Goal: Find contact information: Obtain details needed to contact an individual or organization

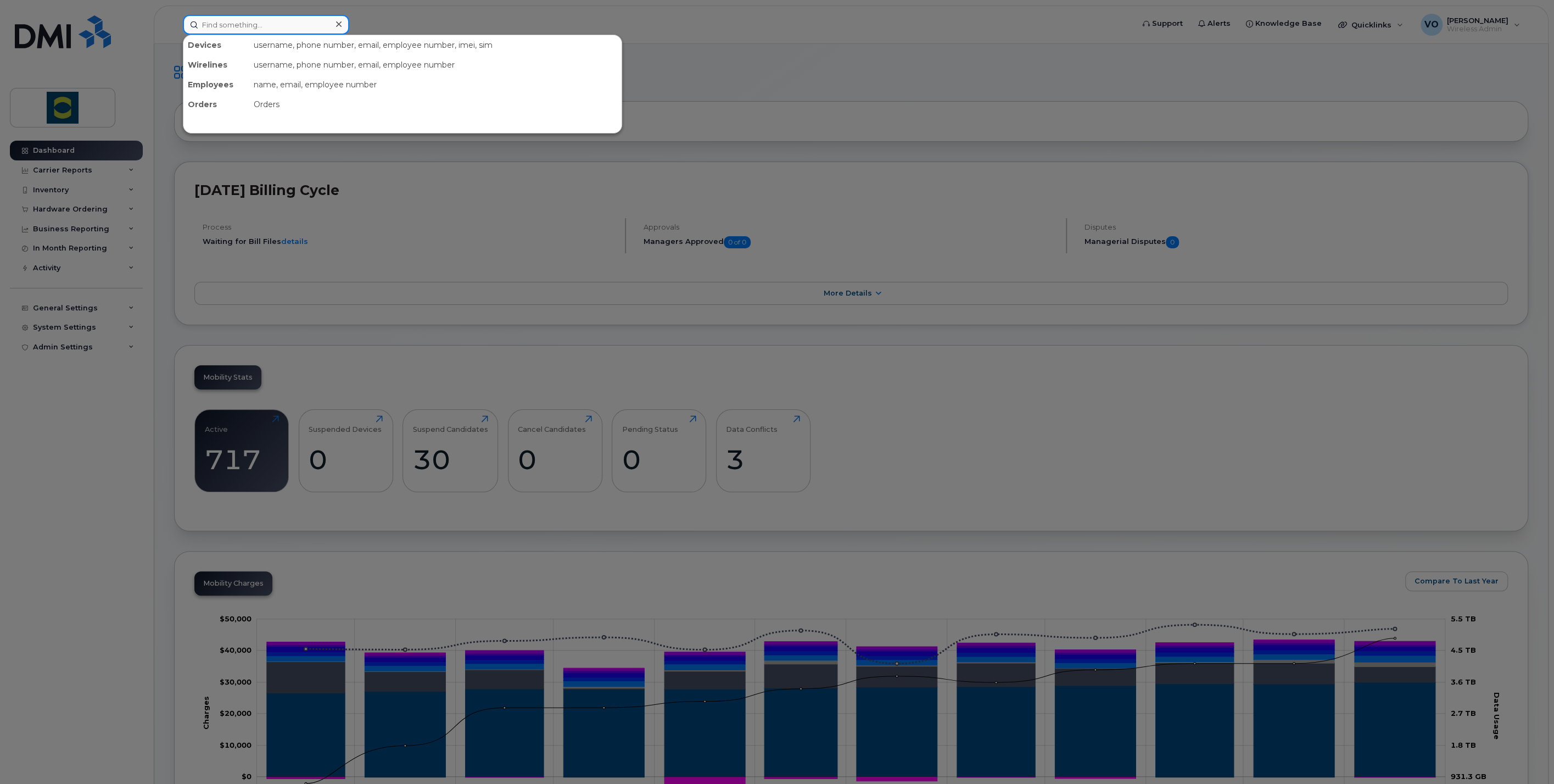
click at [305, 20] on input at bounding box center [266, 24] width 166 height 20
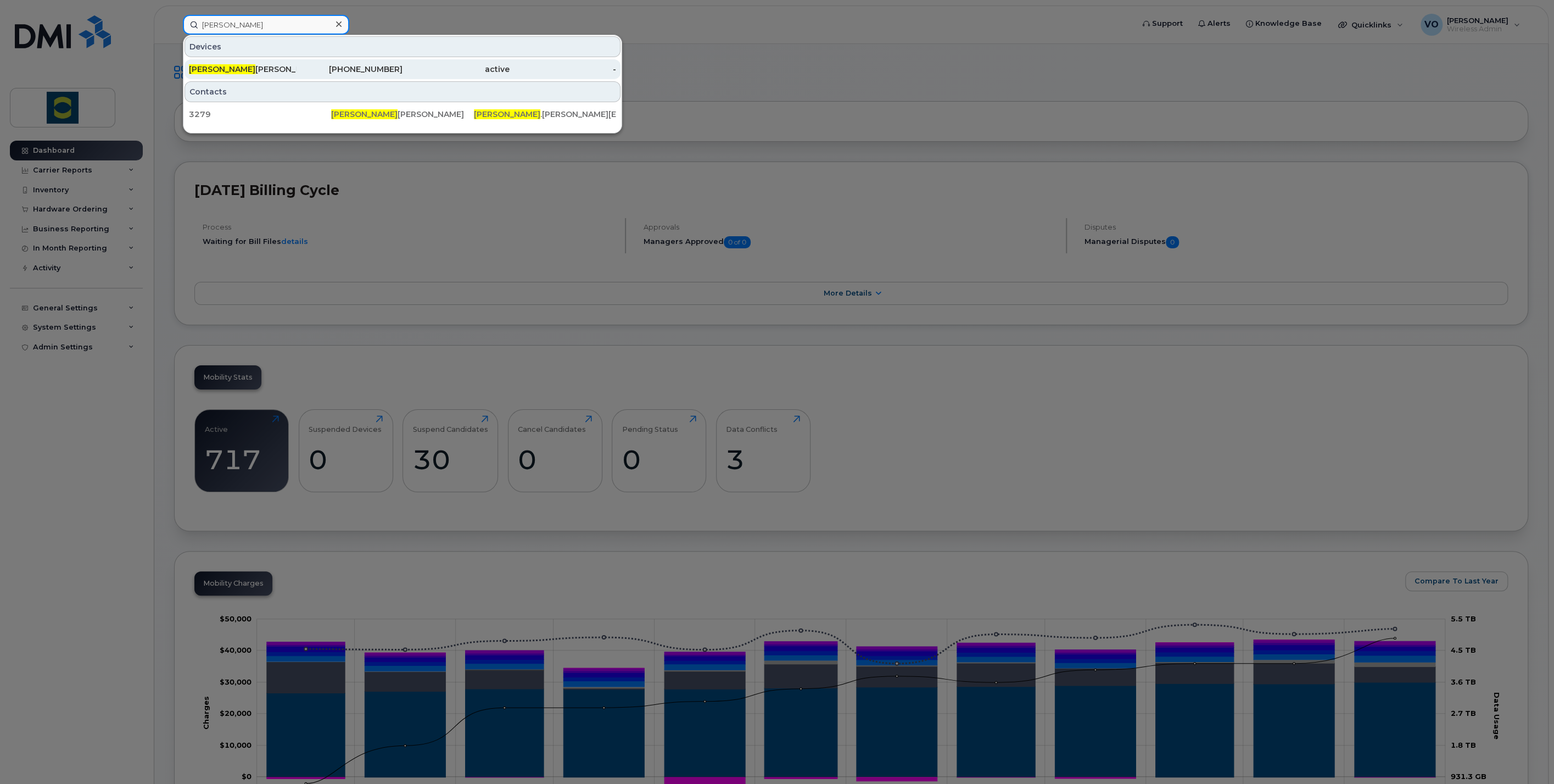
type input "daryl"
click at [203, 62] on div "Daryl Taylor" at bounding box center [242, 69] width 107 height 20
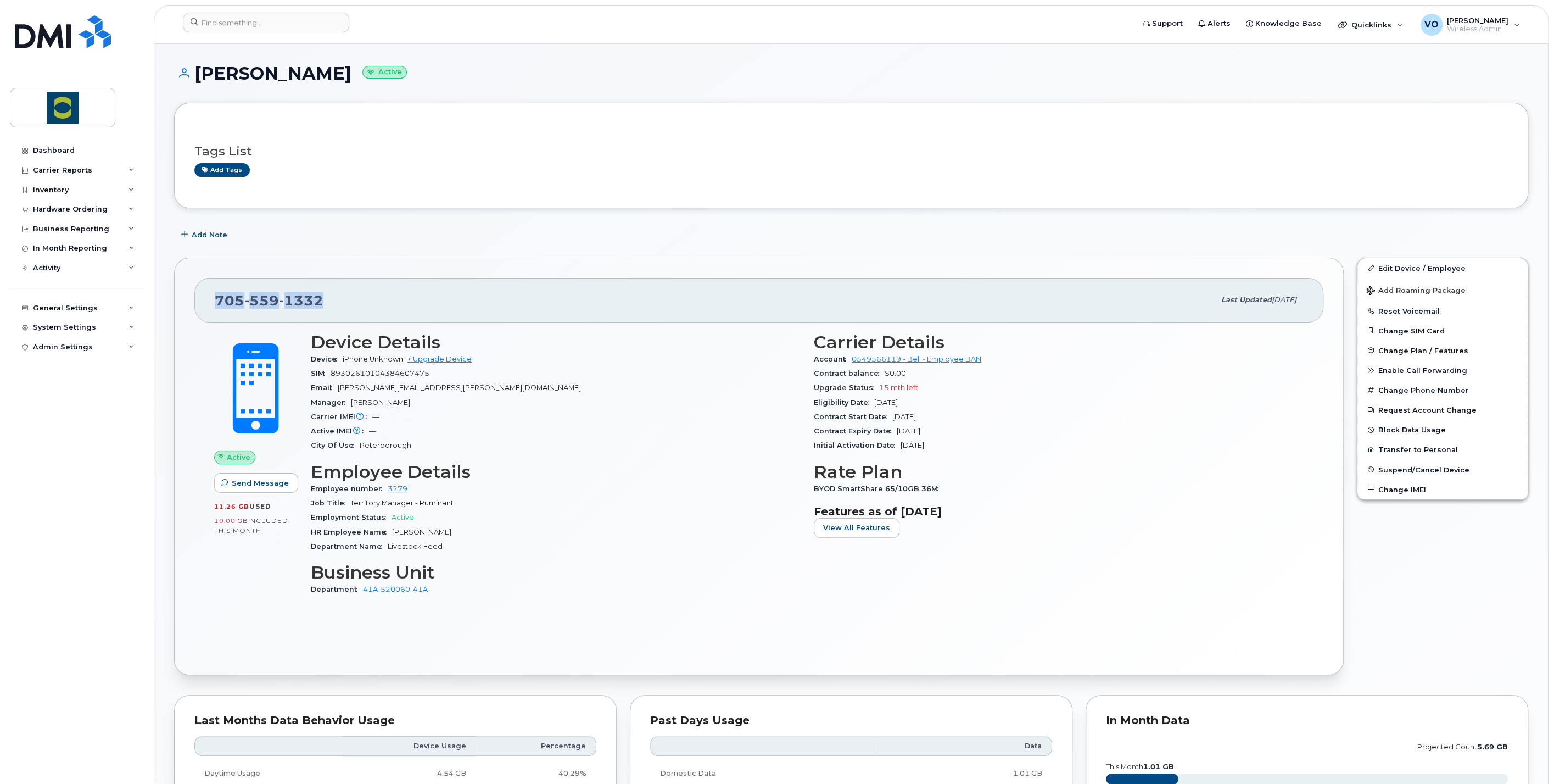
drag, startPoint x: 357, startPoint y: 296, endPoint x: 212, endPoint y: 292, distance: 145.1
click at [212, 292] on div "[PHONE_NUMBER] Last updated [DATE]" at bounding box center [759, 300] width 1129 height 44
copy span "[PHONE_NUMBER]"
click at [301, 21] on input at bounding box center [266, 22] width 166 height 20
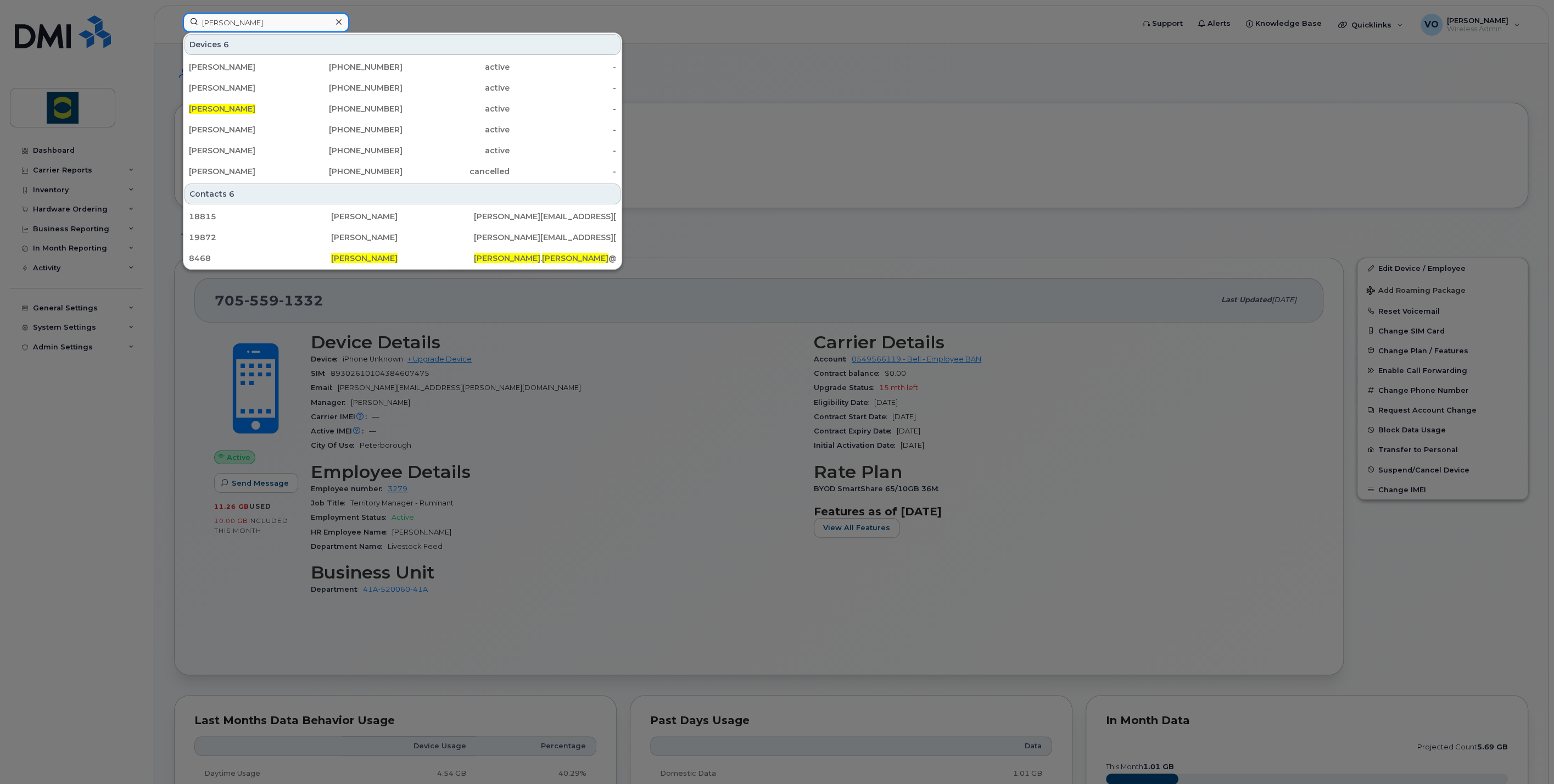
type input "[PERSON_NAME]"
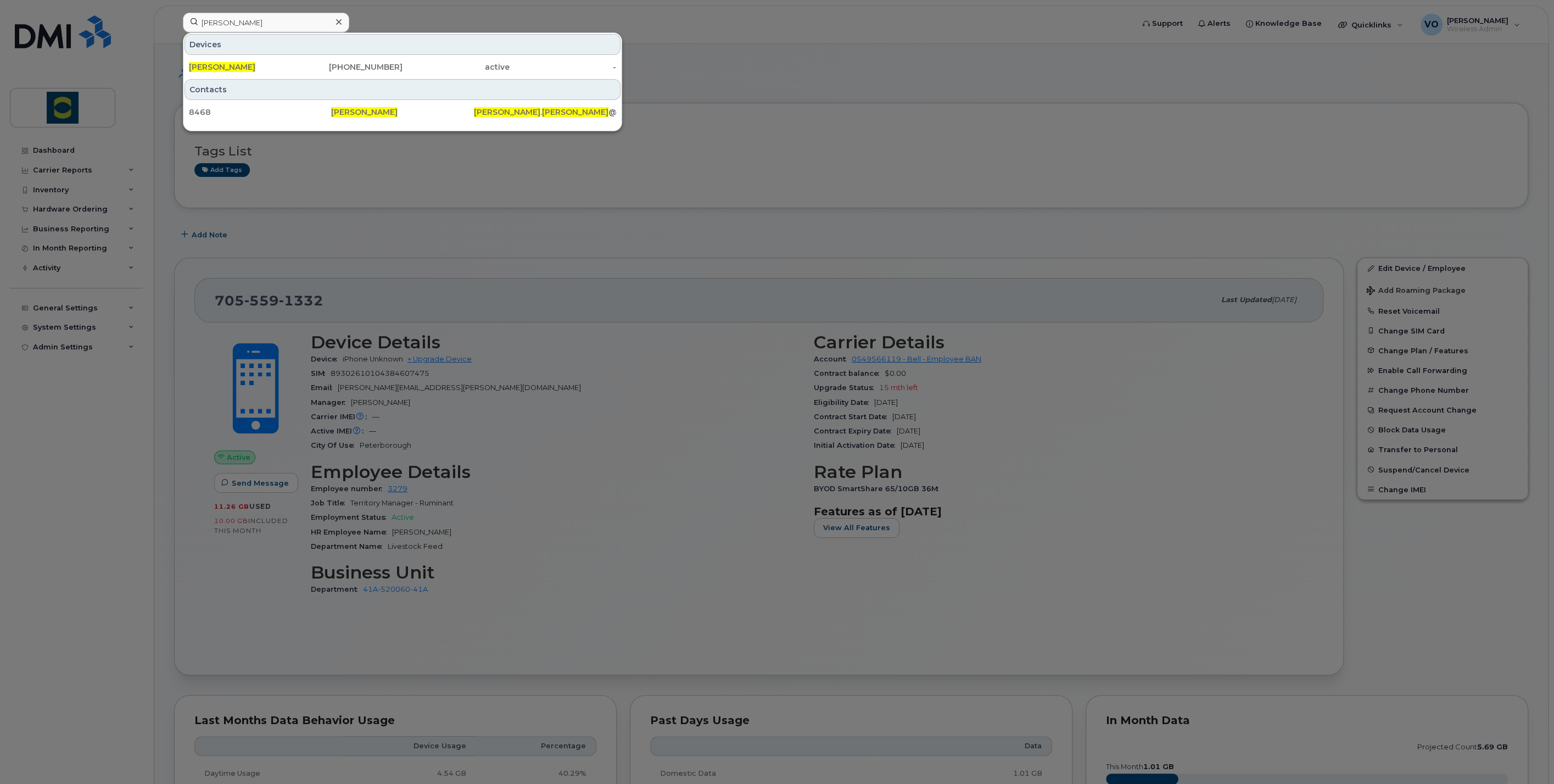
drag, startPoint x: 228, startPoint y: 63, endPoint x: 234, endPoint y: 142, distance: 79.2
click at [228, 63] on span "[PERSON_NAME]" at bounding box center [221, 66] width 66 height 10
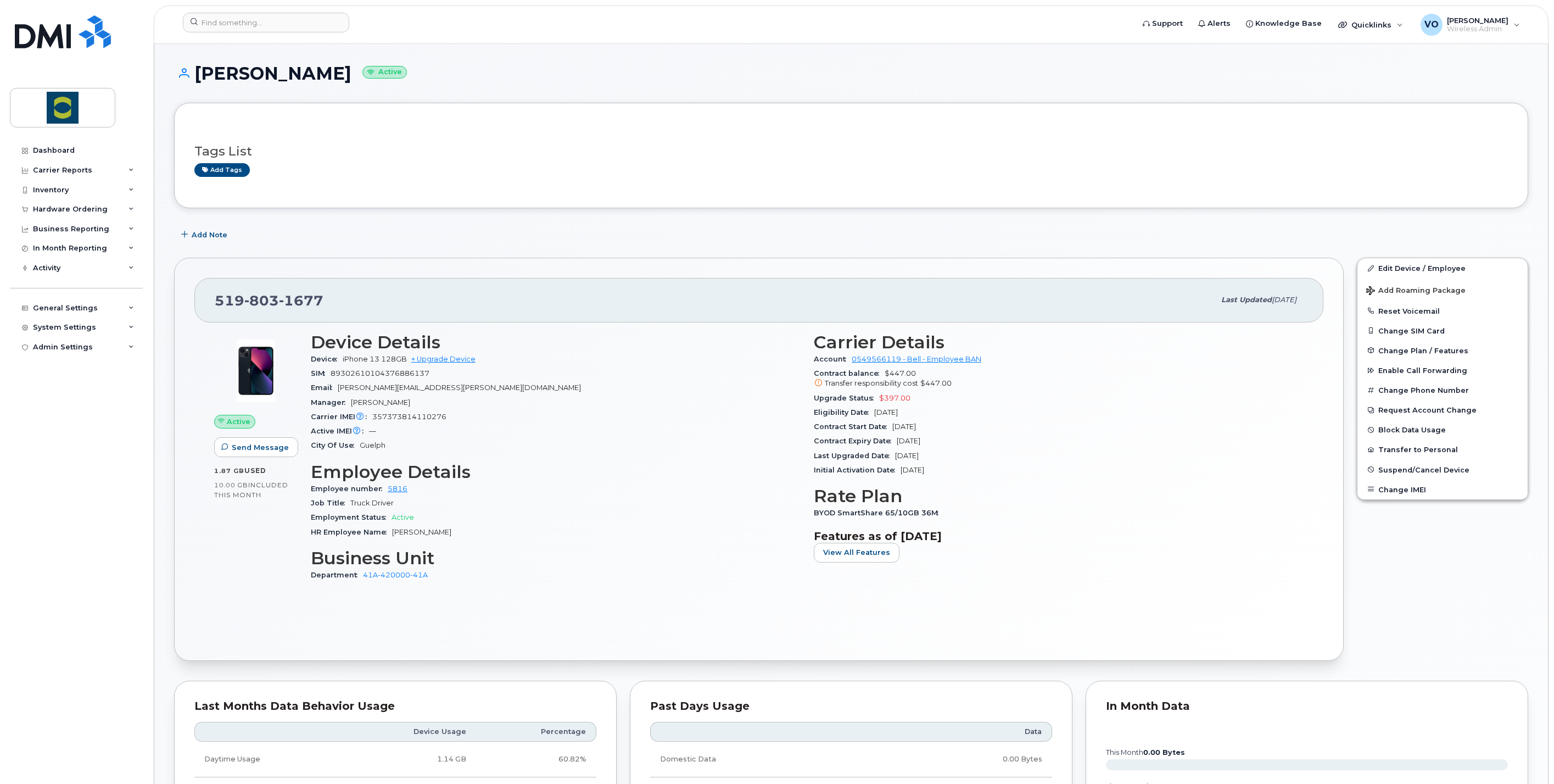
scroll to position [122, 0]
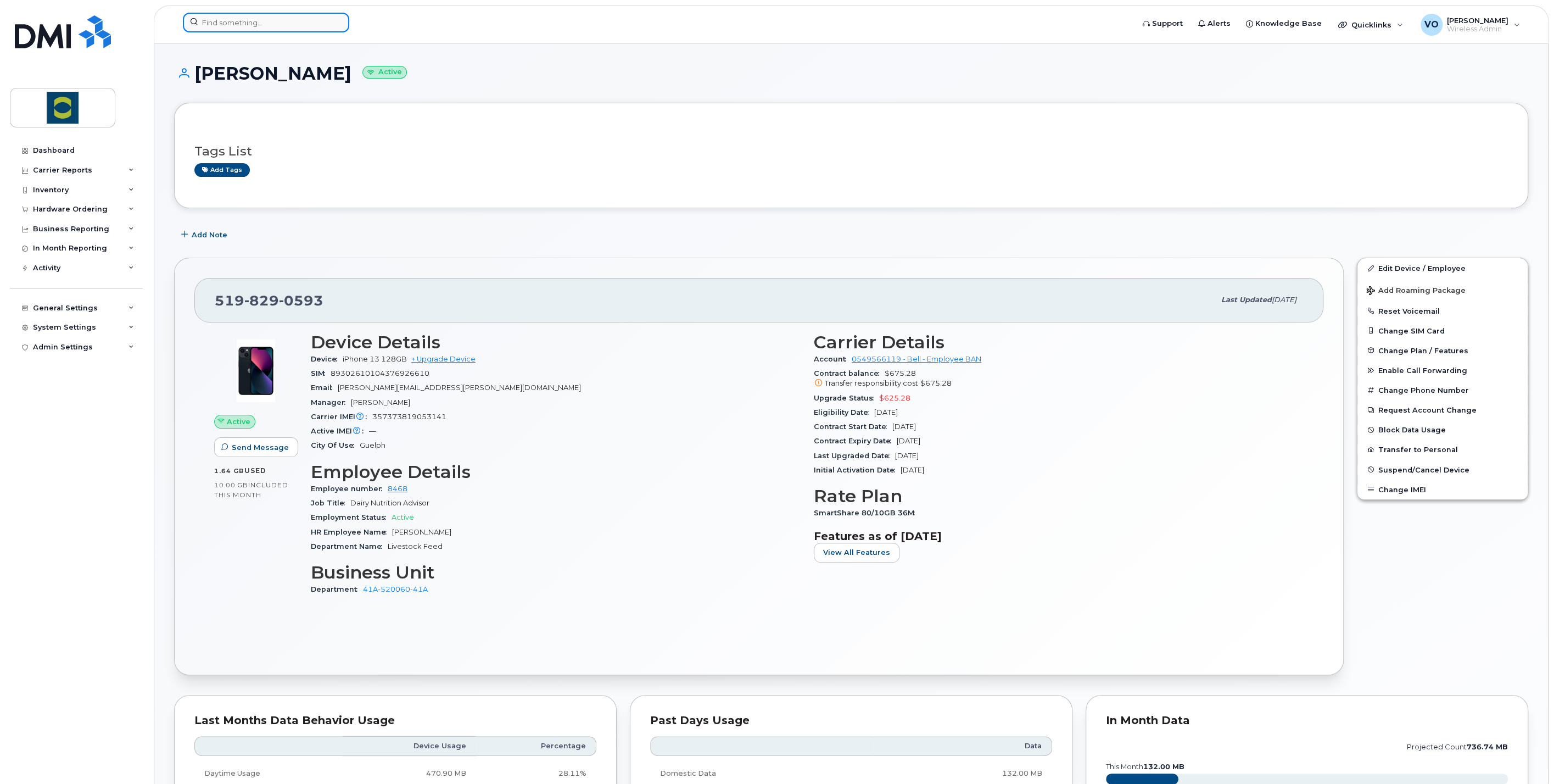
click at [234, 20] on input at bounding box center [266, 22] width 166 height 20
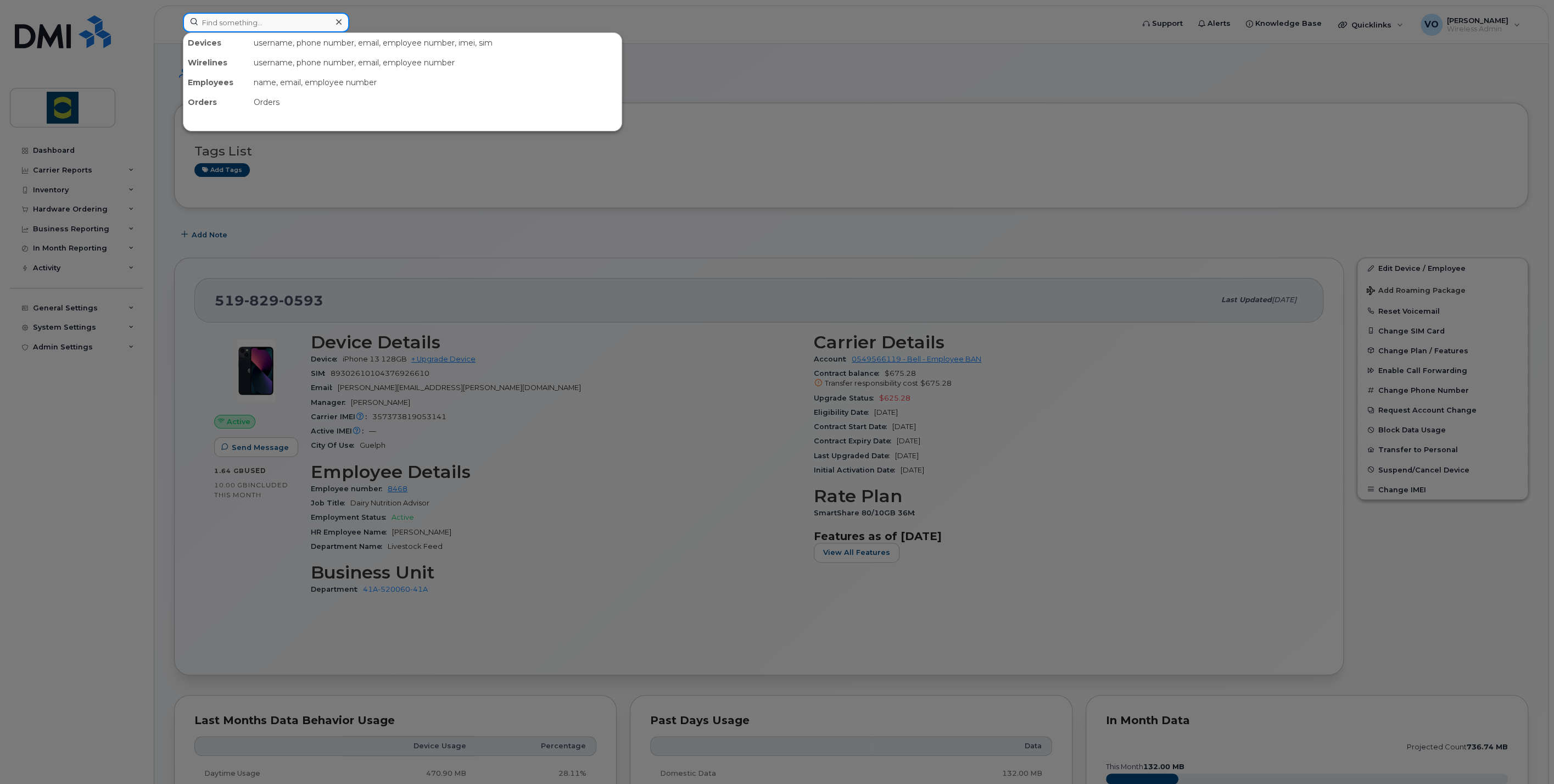
paste input "Robert Saunders"
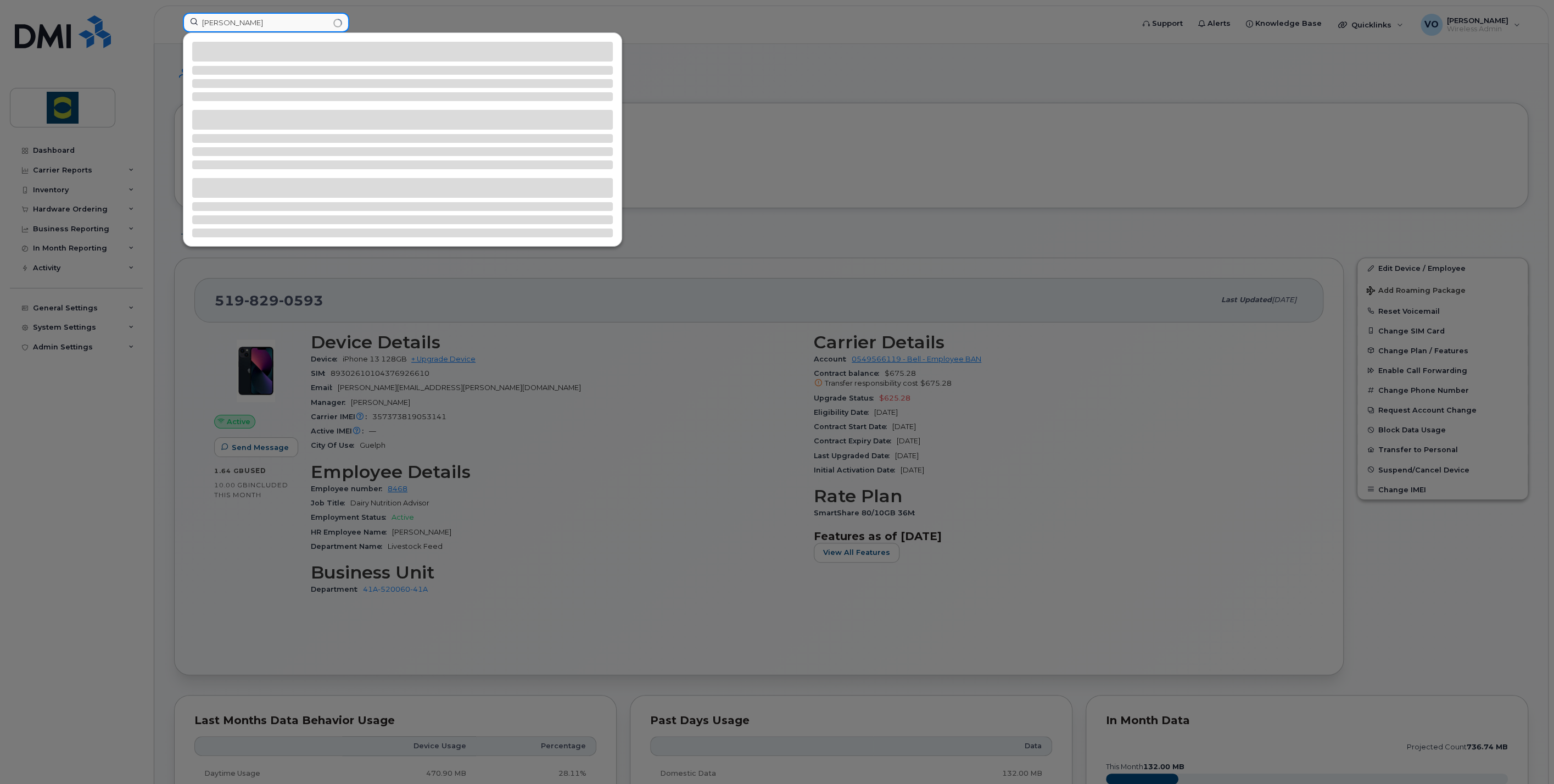
type input "[PERSON_NAME]"
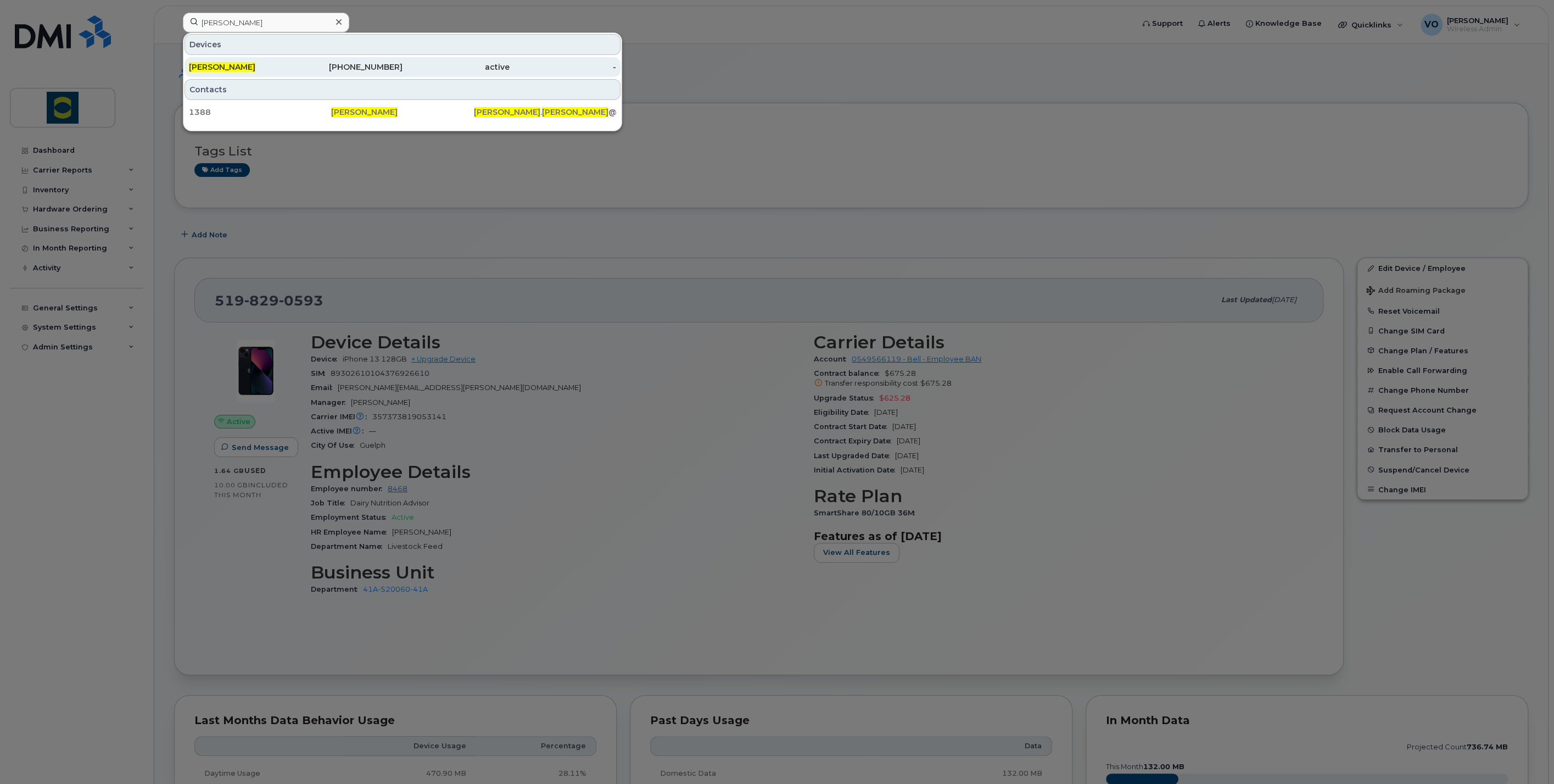
click at [229, 63] on span "[PERSON_NAME]" at bounding box center [221, 66] width 66 height 10
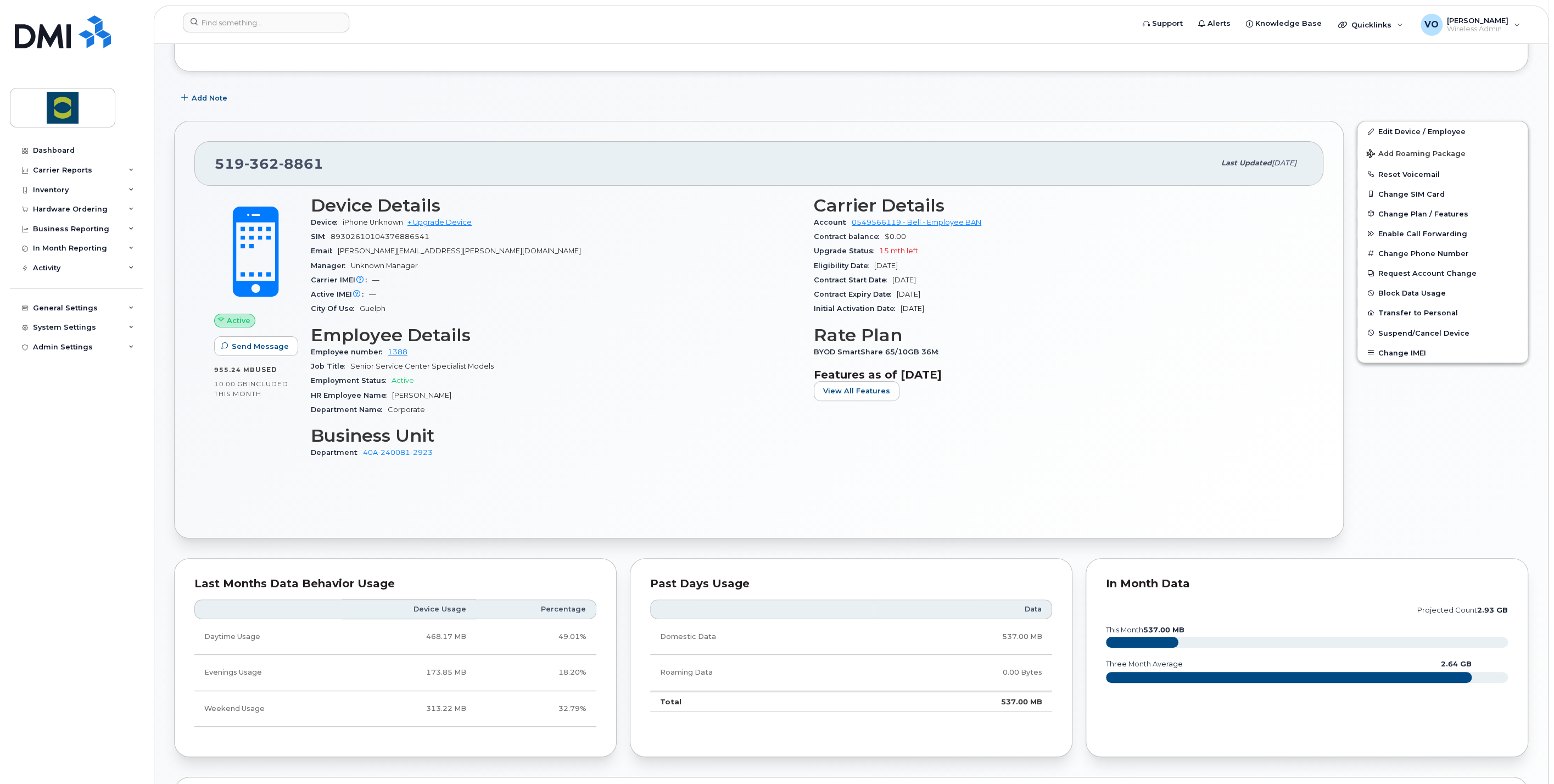
scroll to position [122, 0]
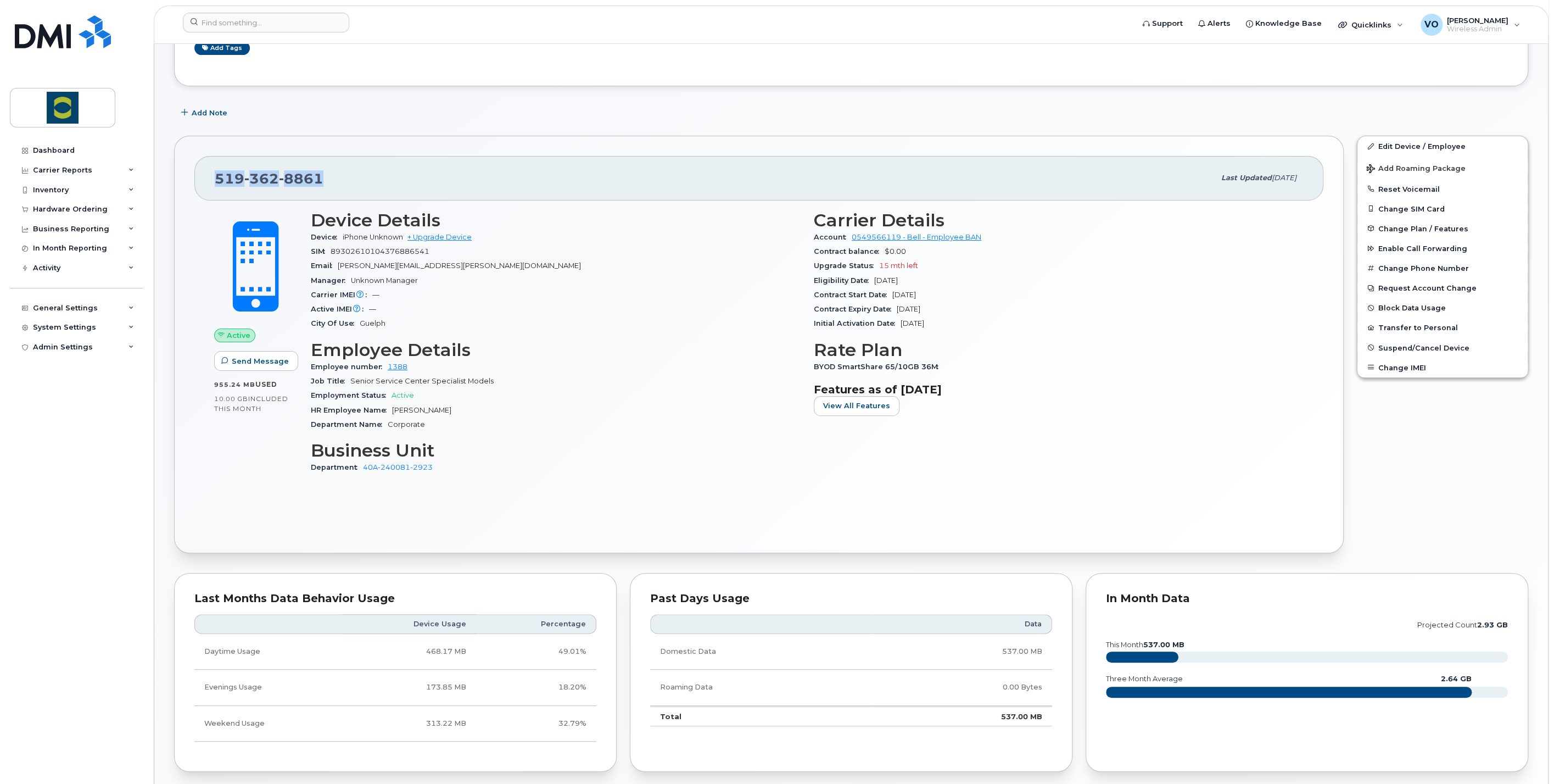
drag, startPoint x: 336, startPoint y: 175, endPoint x: 209, endPoint y: 171, distance: 127.1
click at [209, 171] on div "519 362 8861 Last updated Jun 17, 2024" at bounding box center [759, 177] width 1129 height 44
copy span "519 362 8861"
click at [649, 421] on div "Department Name Corporate" at bounding box center [555, 424] width 490 height 14
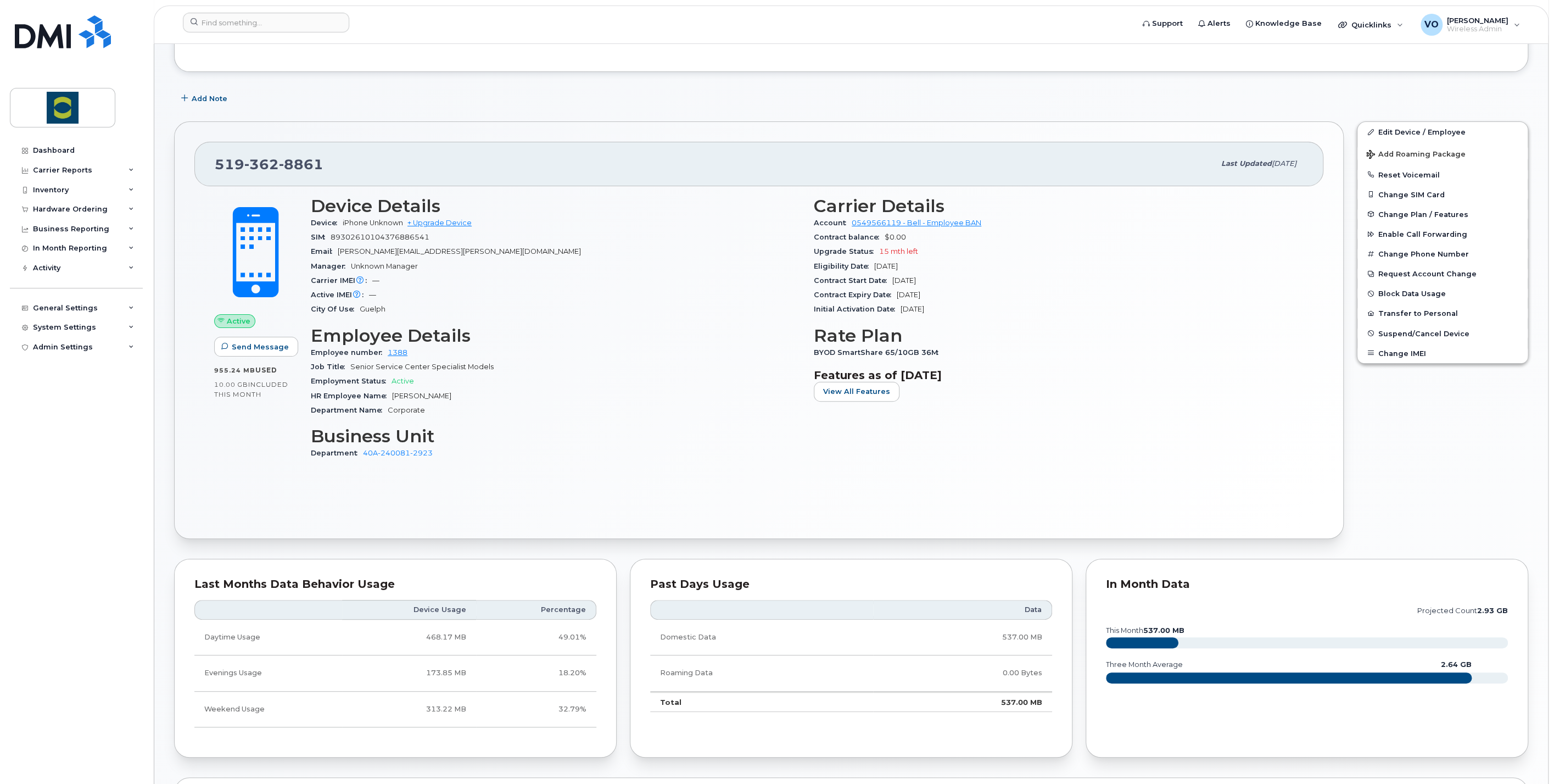
scroll to position [0, 0]
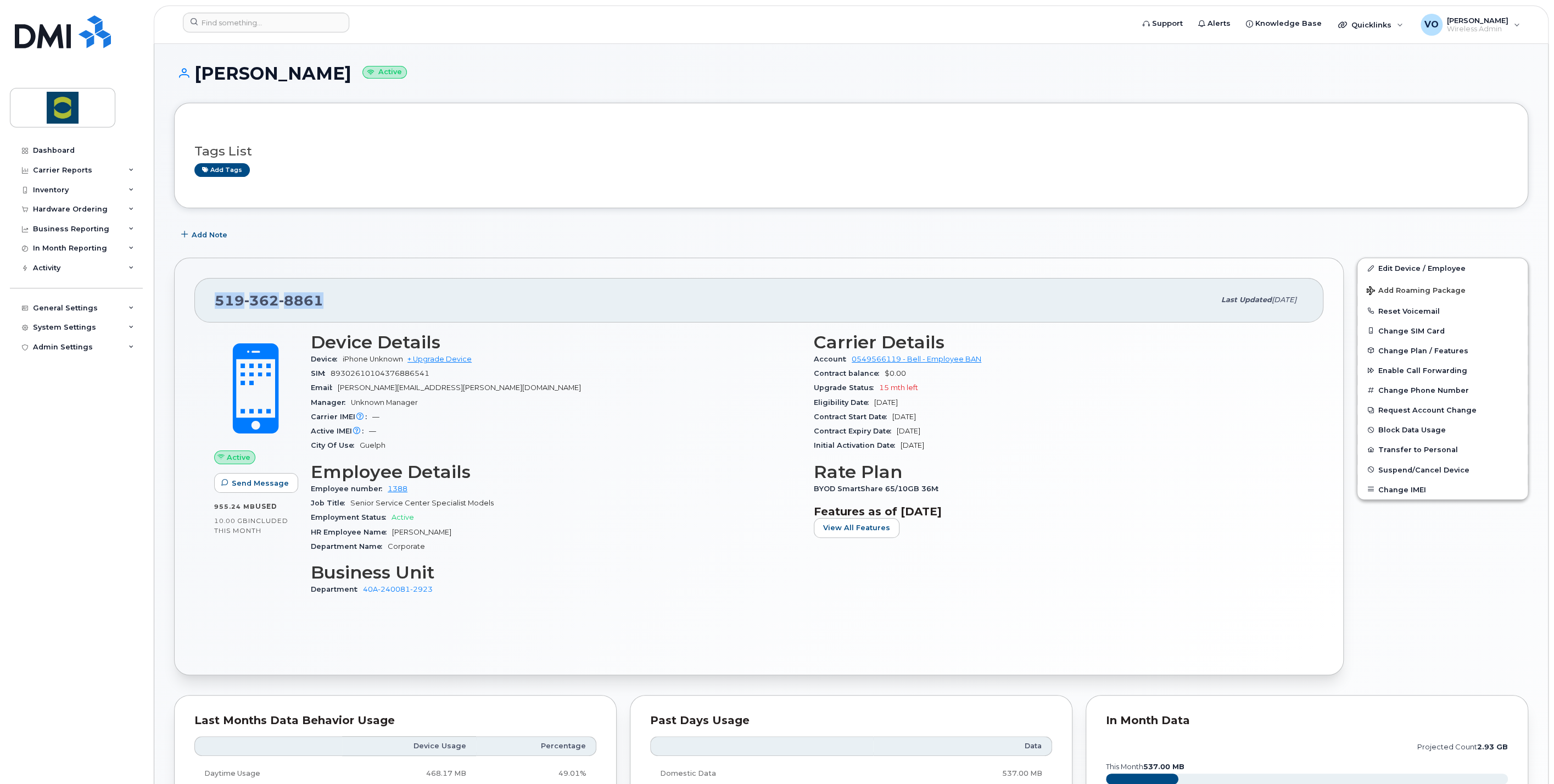
drag, startPoint x: 335, startPoint y: 297, endPoint x: 216, endPoint y: 297, distance: 119.0
click at [216, 297] on div "519 362 8861" at bounding box center [714, 300] width 1000 height 23
copy span "519 362 8861"
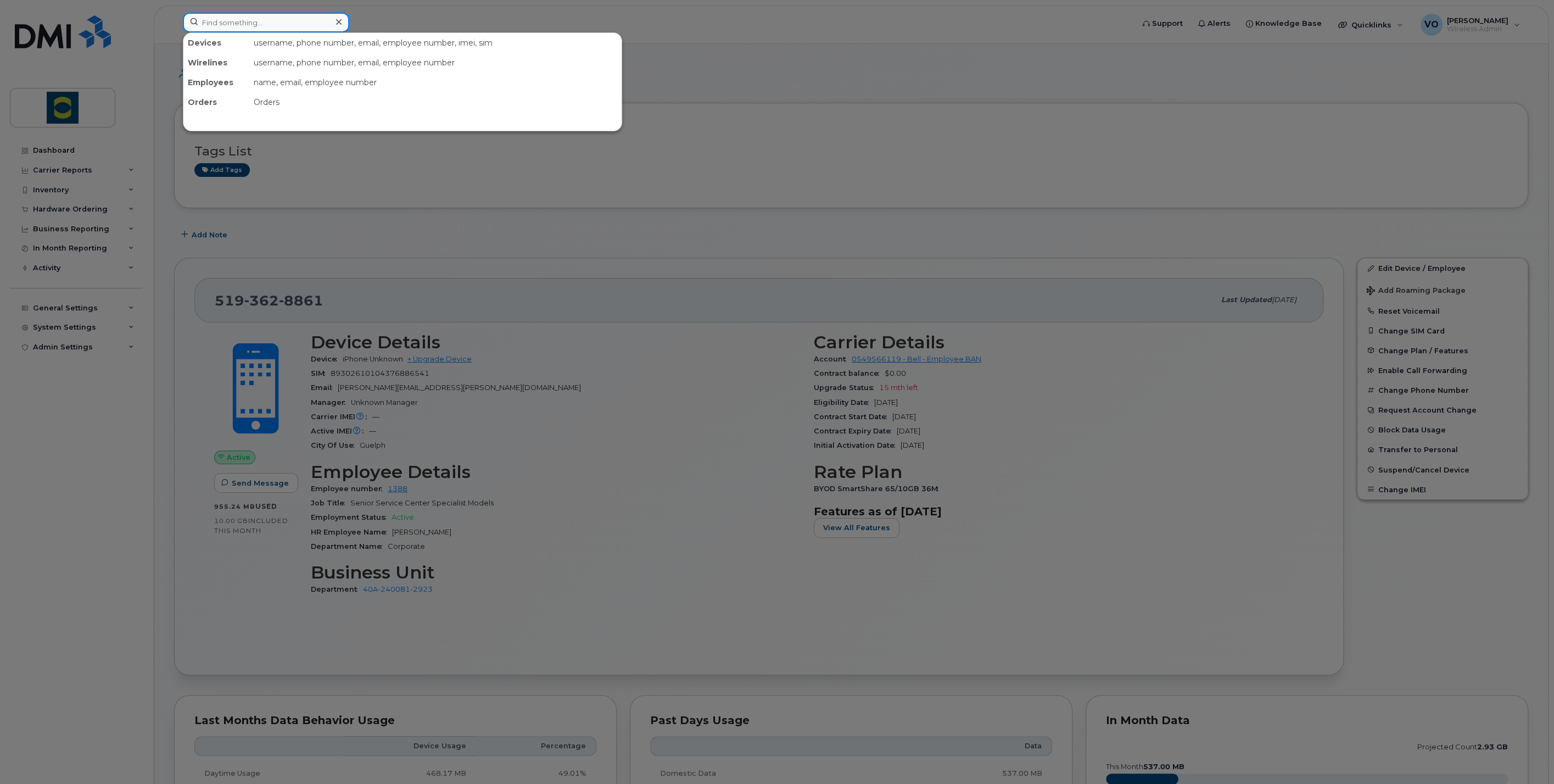
click at [275, 19] on input at bounding box center [266, 22] width 166 height 20
type input "b"
click at [828, 132] on div at bounding box center [777, 392] width 1554 height 784
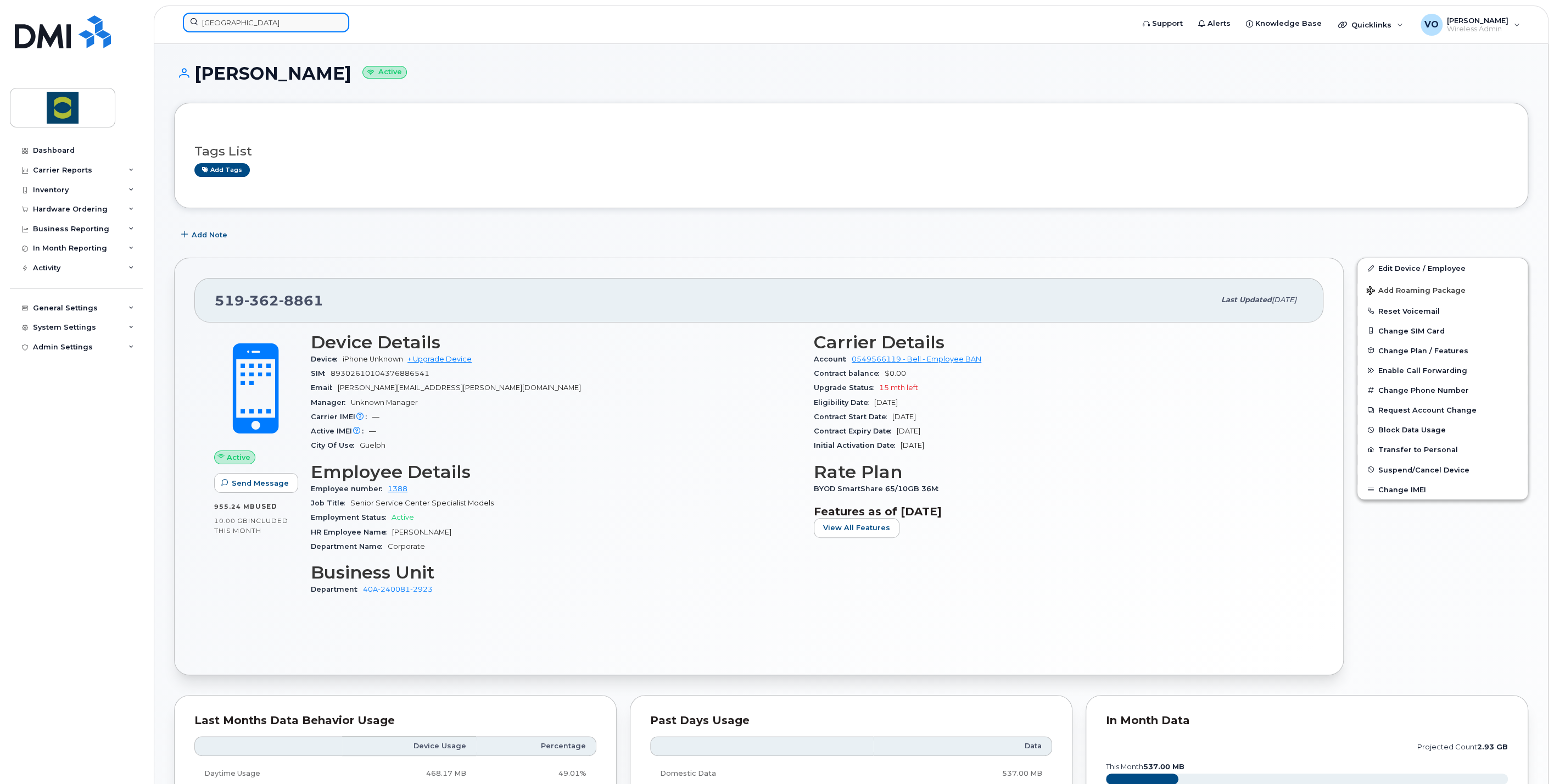
click at [242, 22] on input "pinenburg" at bounding box center [266, 22] width 166 height 20
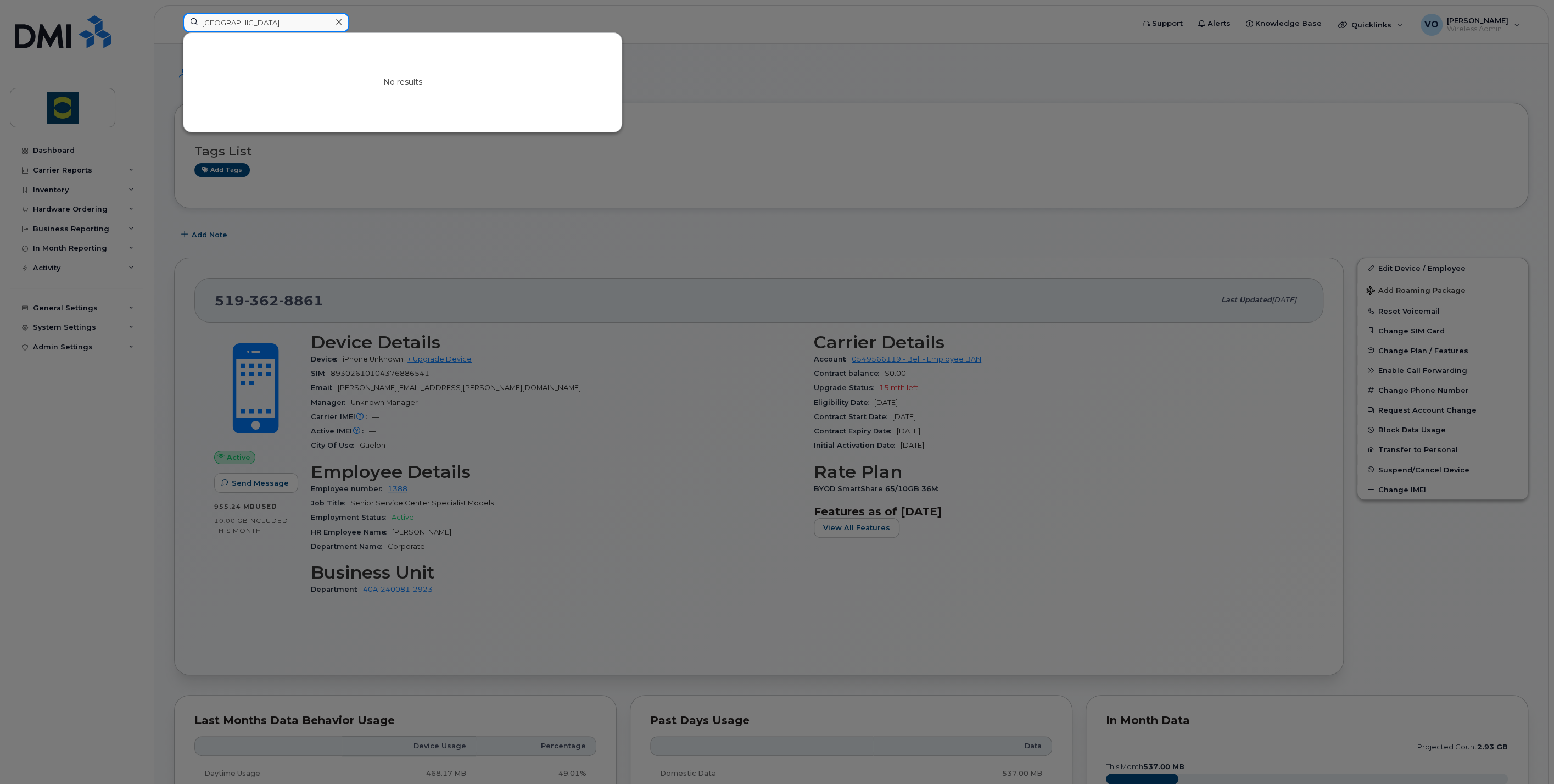
drag, startPoint x: 265, startPoint y: 23, endPoint x: 139, endPoint y: 19, distance: 126.1
click at [175, 19] on div "pinenburg No results" at bounding box center [655, 25] width 961 height 24
type input "["
type input "p"
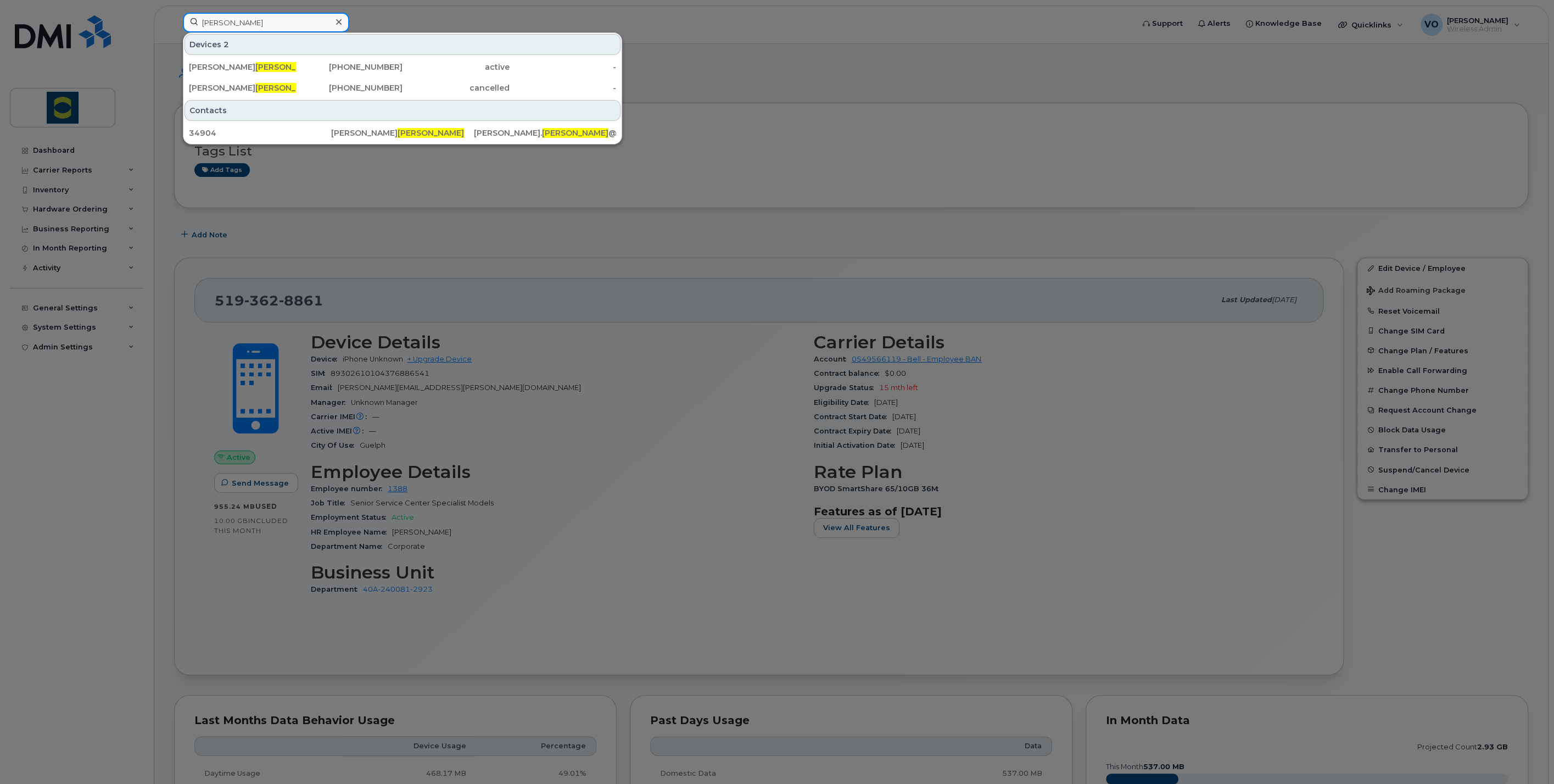
type input "emley"
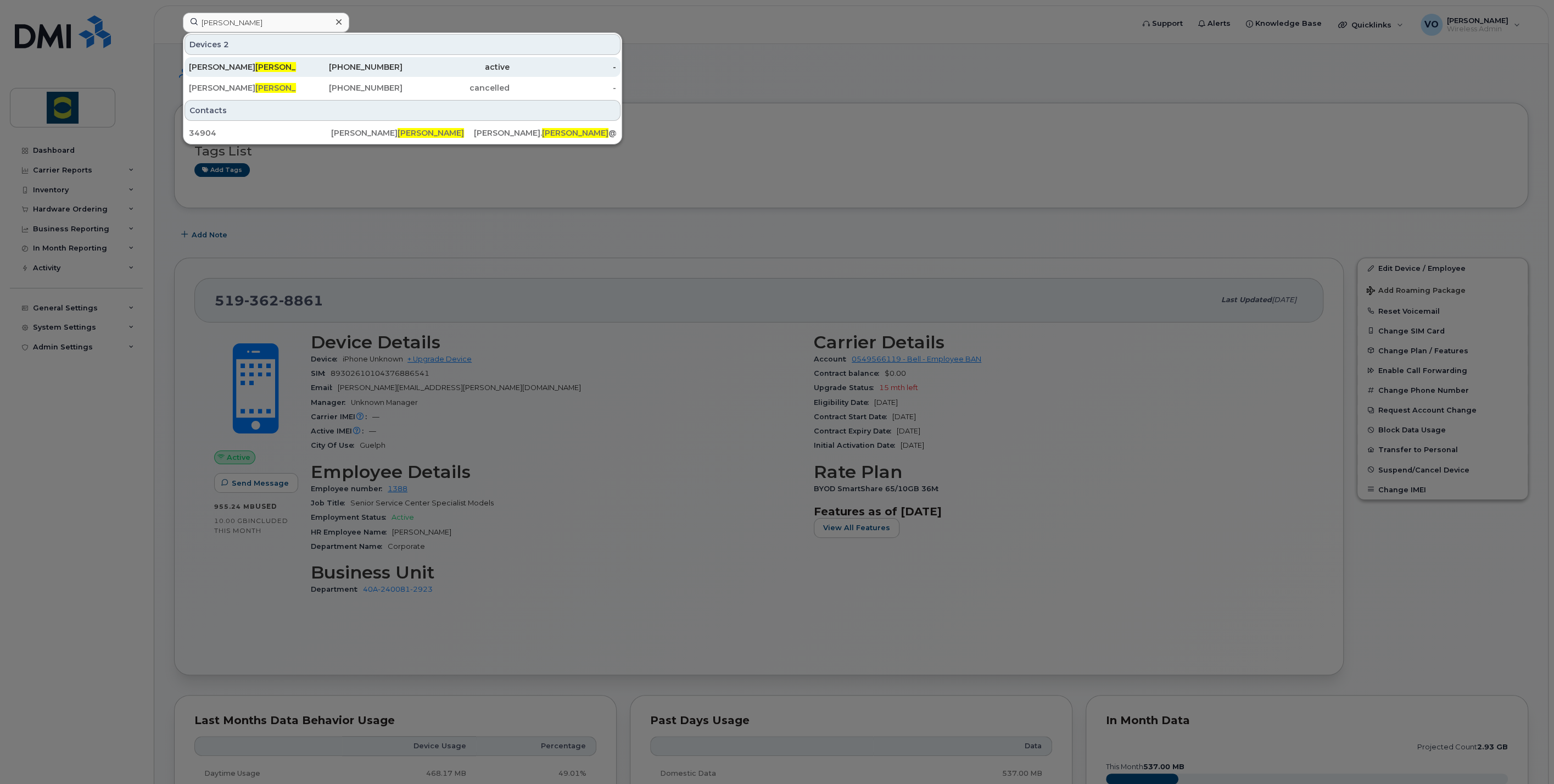
click at [249, 64] on div "Cary Emley" at bounding box center [242, 67] width 107 height 11
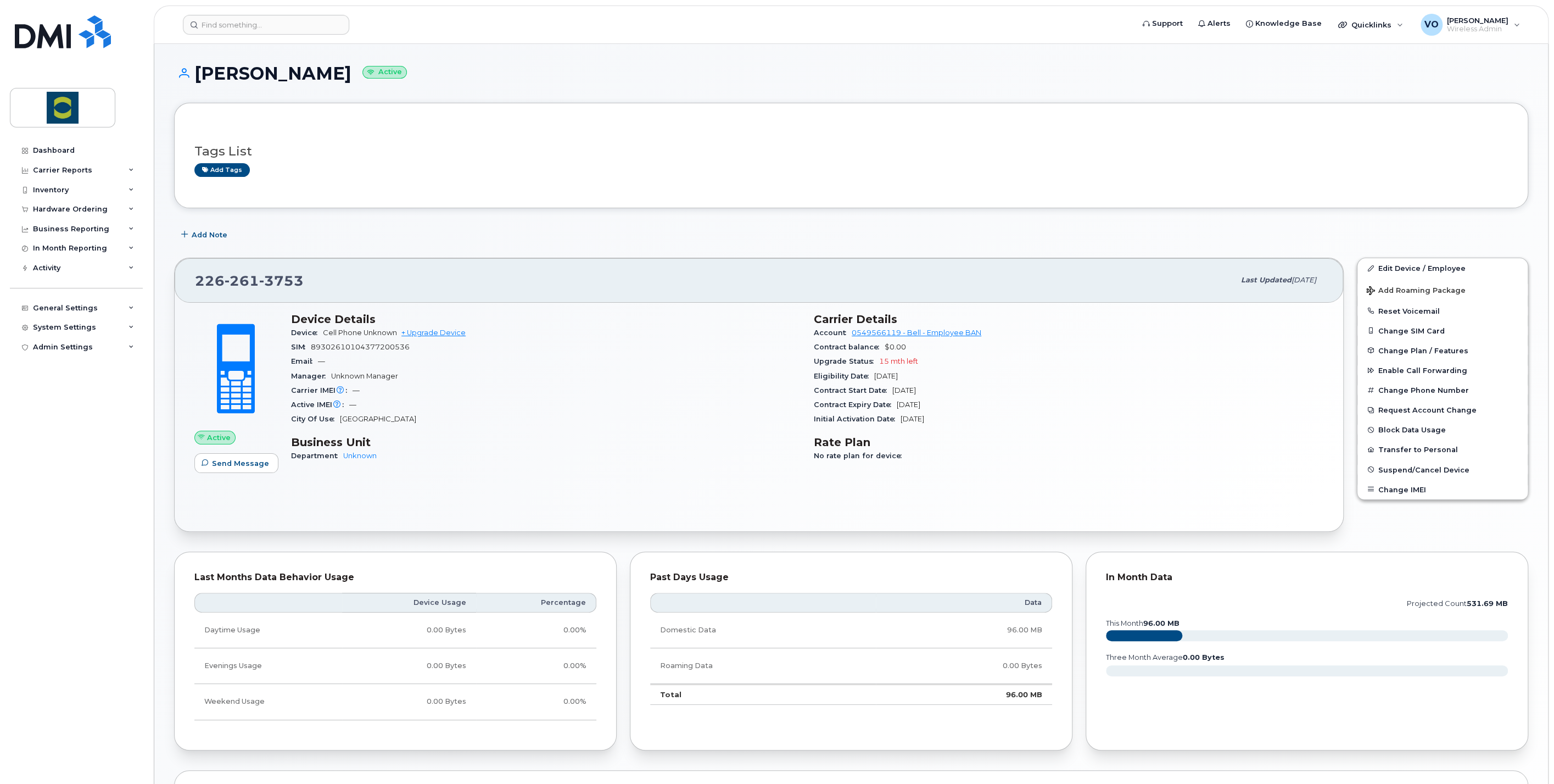
click at [1067, 469] on div "Carrier Details Account 0549566119 - Bell - Employee BAN Contract balance $0.00…" at bounding box center [1069, 392] width 523 height 173
